Goal: Navigation & Orientation: Find specific page/section

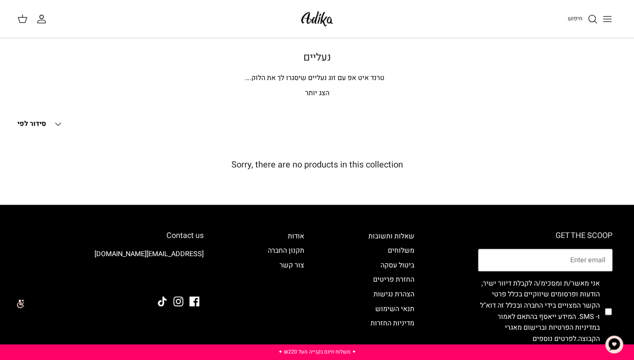
click at [608, 311] on input "checkbox" at bounding box center [607, 312] width 7 height 80
checkbox input "true"
click at [609, 21] on icon "Toggle menu" at bounding box center [607, 19] width 10 height 10
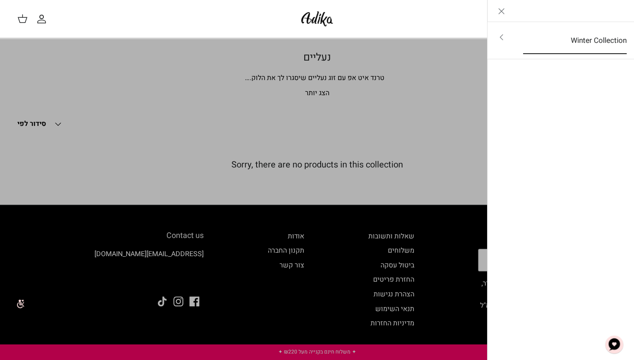
click at [573, 37] on link "Winter Collection" at bounding box center [574, 40] width 119 height 27
click at [588, 39] on link "לכל הפריטים" at bounding box center [561, 38] width 138 height 22
